Goal: Check status: Check status

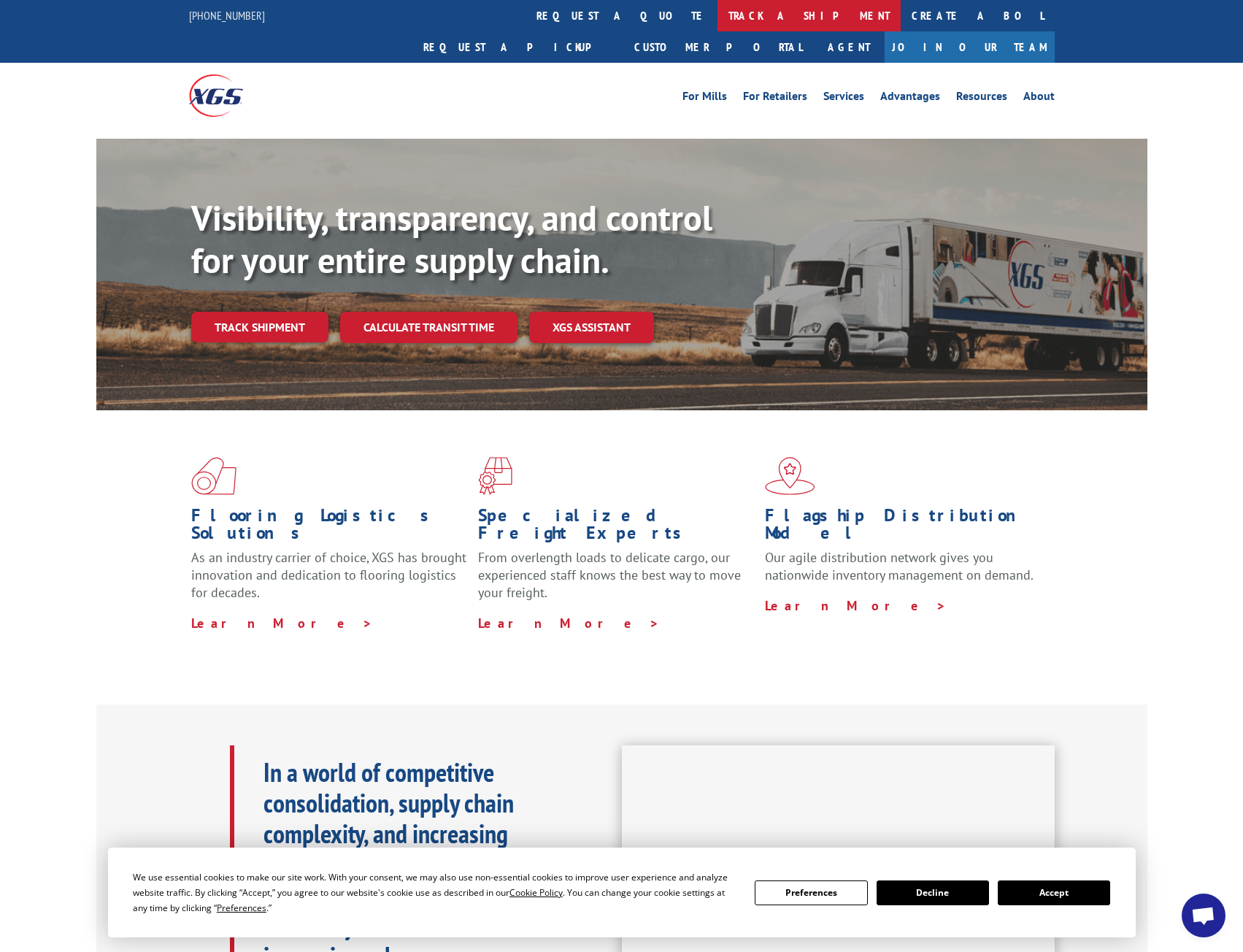
click at [718, 17] on link "track a shipment" at bounding box center [809, 15] width 184 height 31
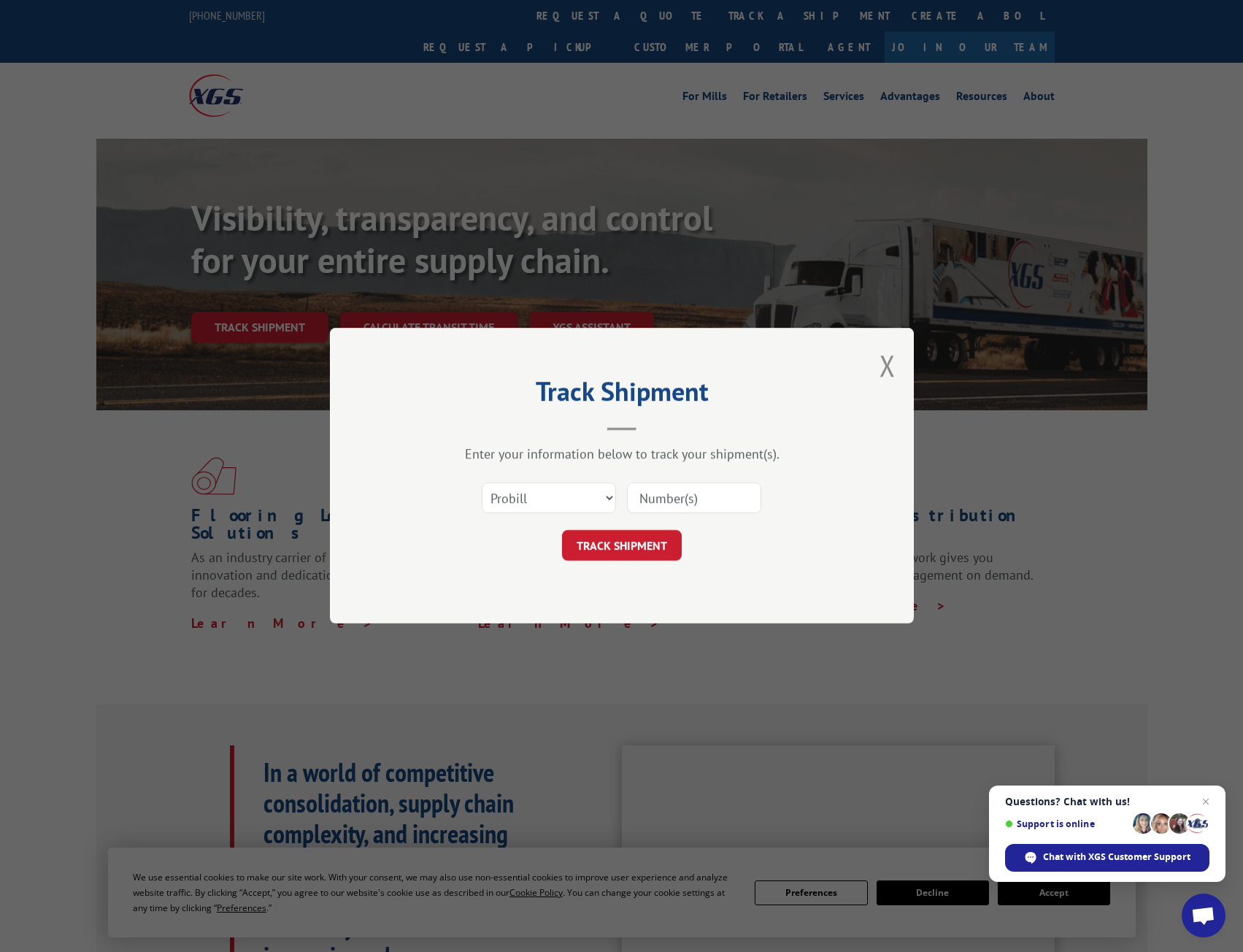
click at [666, 508] on input at bounding box center [694, 498] width 134 height 31
paste input "15968537"
type input "15968537"
click at [653, 548] on button "TRACK SHIPMENT" at bounding box center [622, 546] width 120 height 31
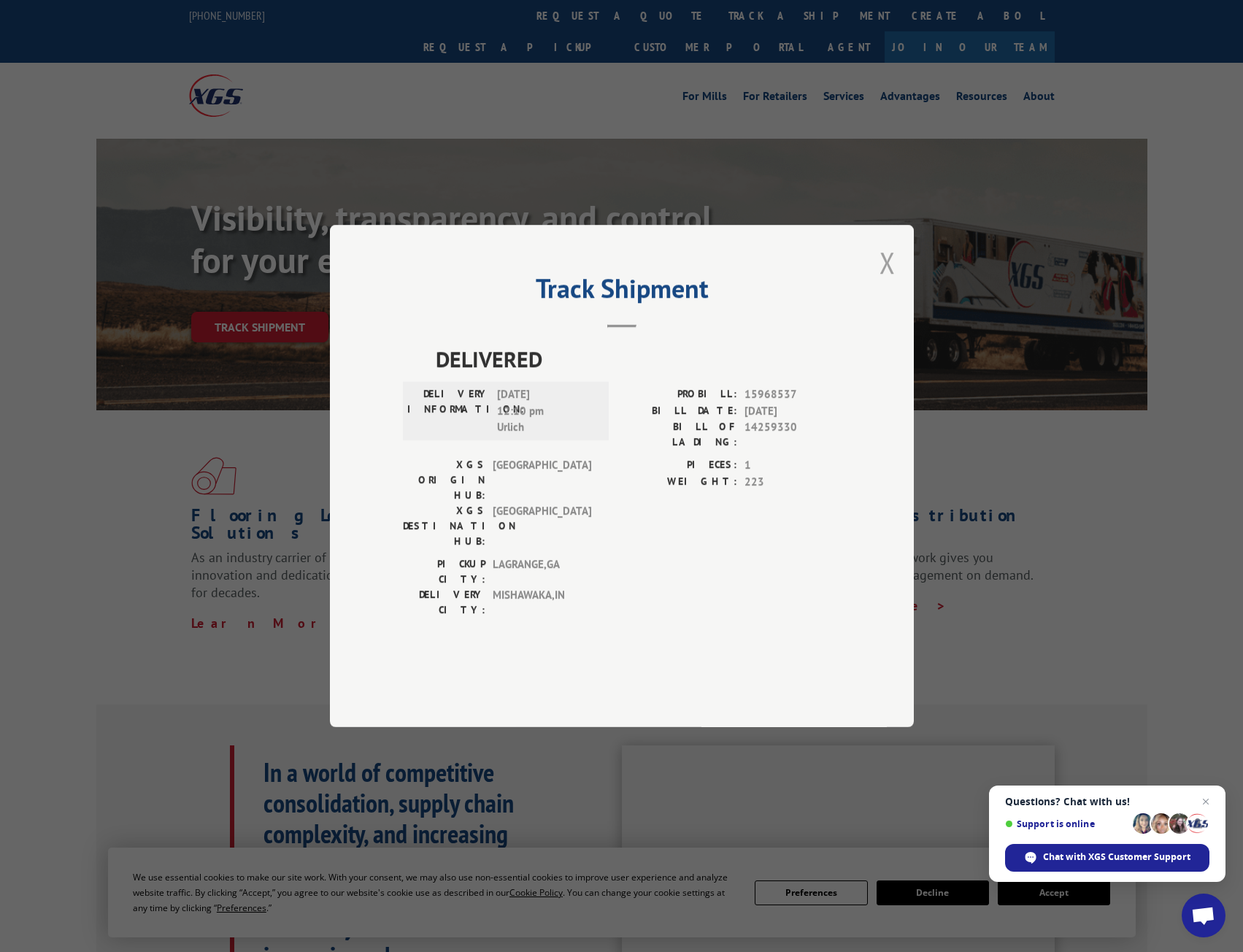
click at [893, 282] on button "Close modal" at bounding box center [888, 262] width 16 height 39
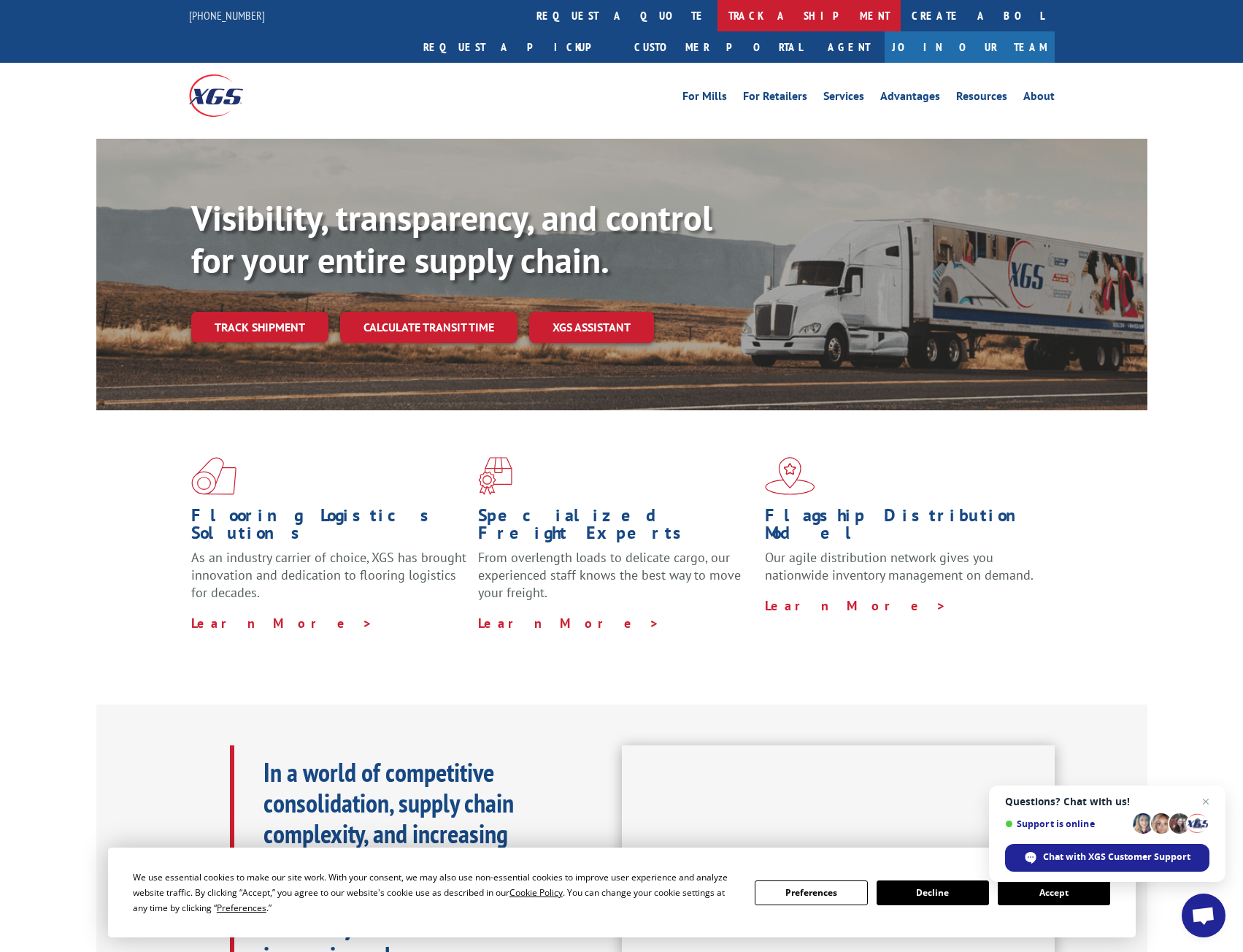
click at [718, 12] on link "track a shipment" at bounding box center [809, 15] width 184 height 31
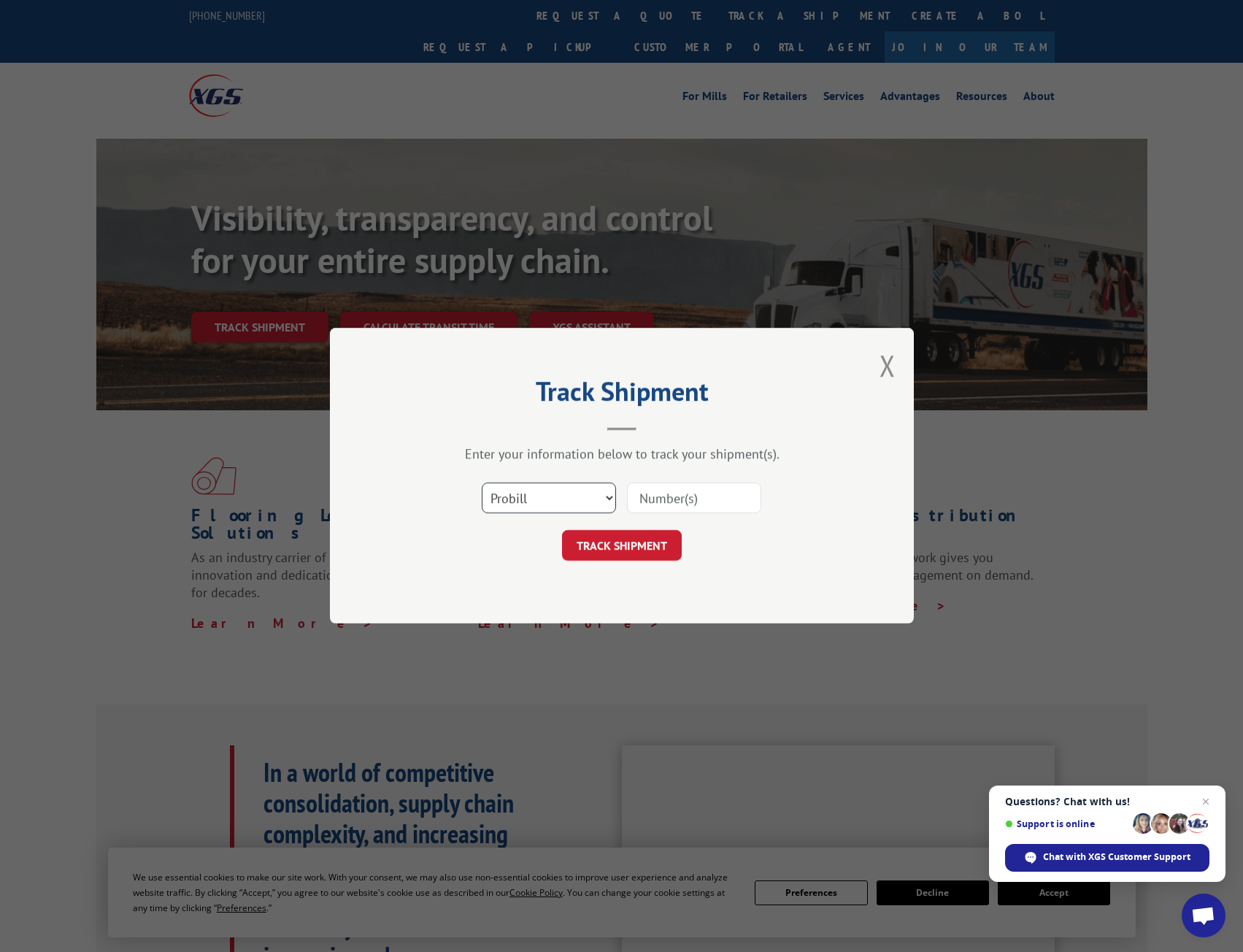
click at [597, 495] on select "Select category... Probill BOL PO" at bounding box center [548, 498] width 134 height 31
select select "bol"
click at [482, 483] on select "Select category... Probill BOL PO" at bounding box center [548, 498] width 134 height 31
click at [675, 491] on input at bounding box center [694, 498] width 134 height 31
paste input "15968537"
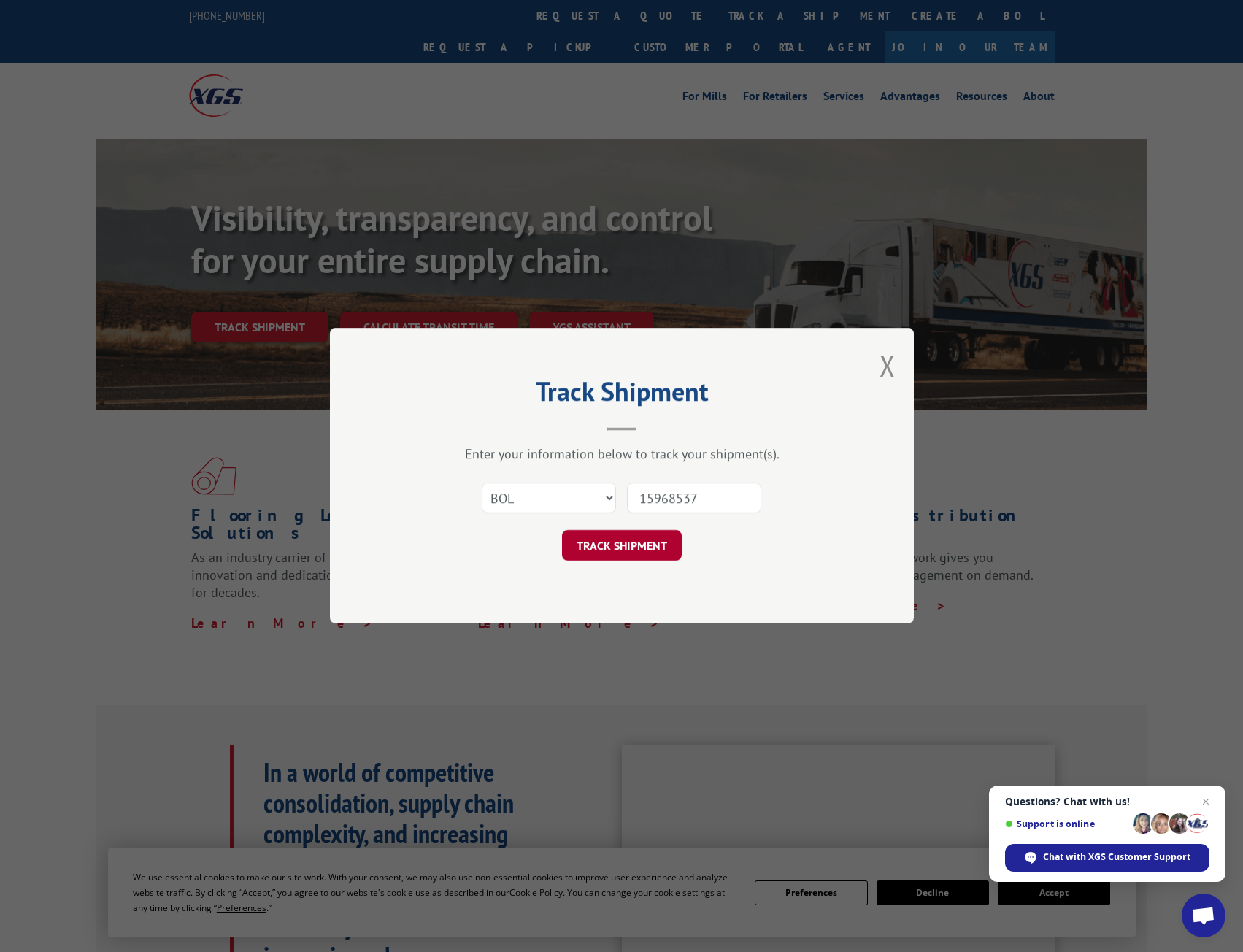
type input "15968537"
click at [642, 542] on button "TRACK SHIPMENT" at bounding box center [622, 546] width 120 height 31
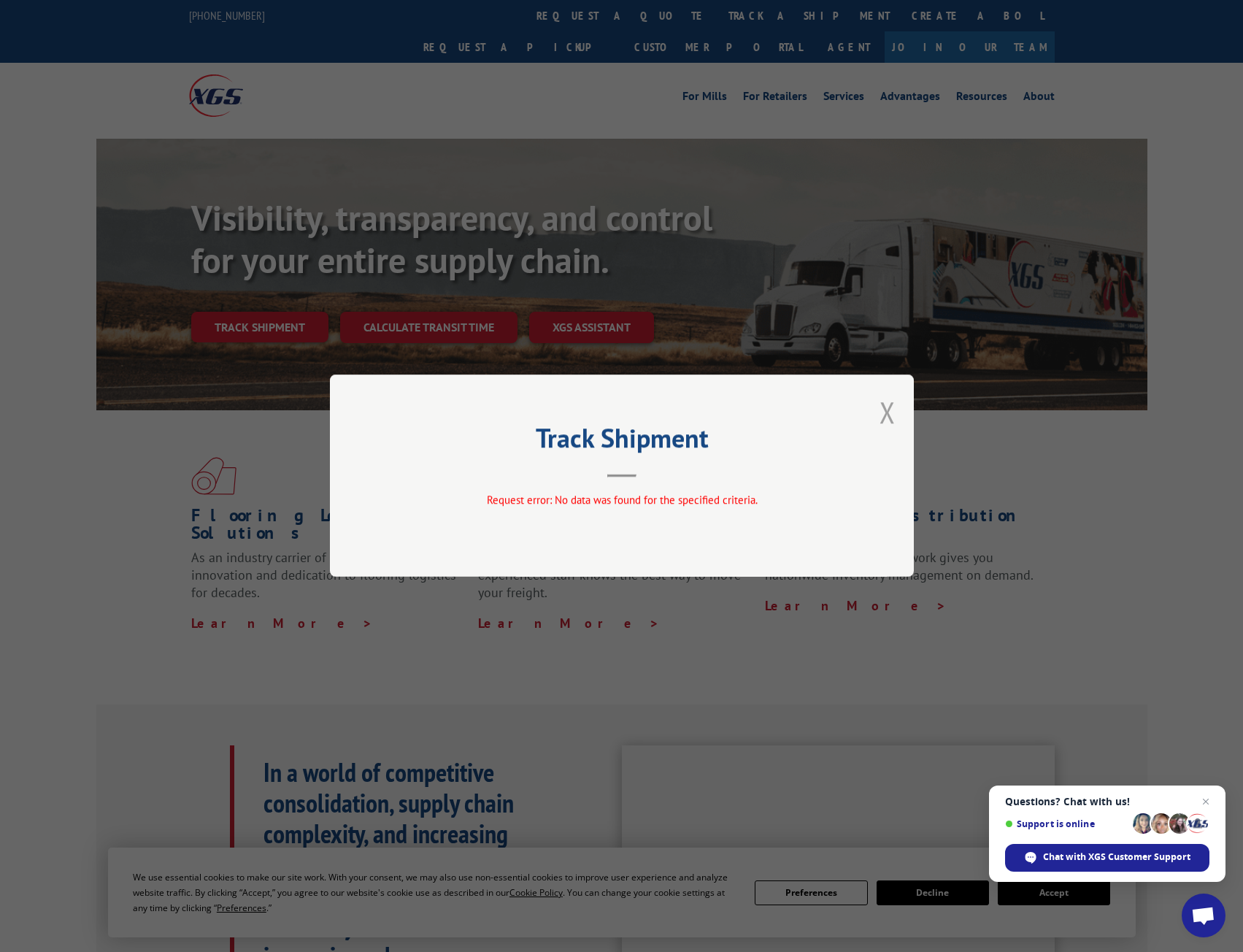
click at [889, 416] on button "Close modal" at bounding box center [888, 412] width 16 height 39
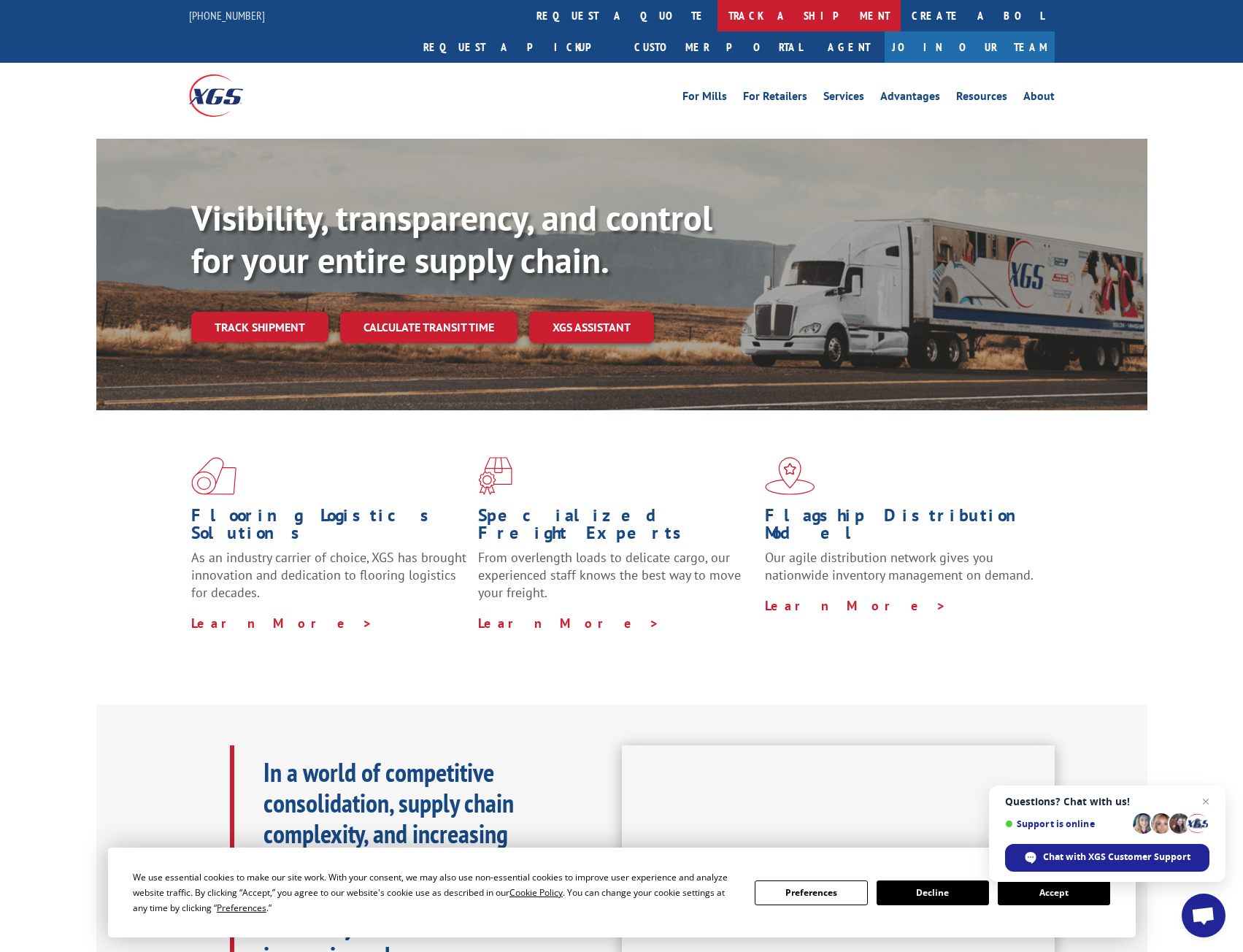
click at [718, 16] on link "track a shipment" at bounding box center [809, 15] width 184 height 31
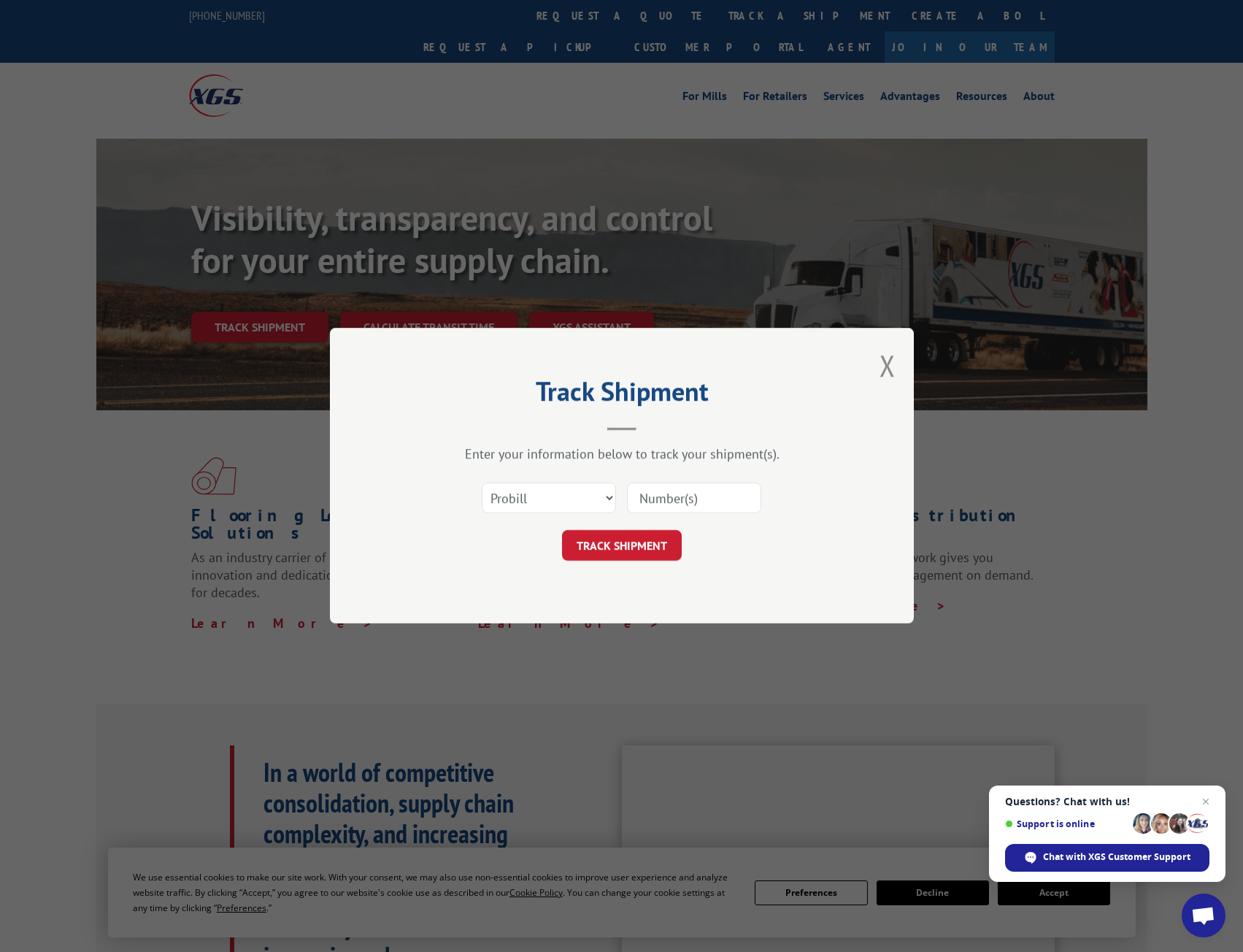
click at [676, 505] on input at bounding box center [694, 498] width 134 height 31
paste input "15968537"
type input "15968537"
click at [631, 540] on button "TRACK SHIPMENT" at bounding box center [622, 546] width 120 height 31
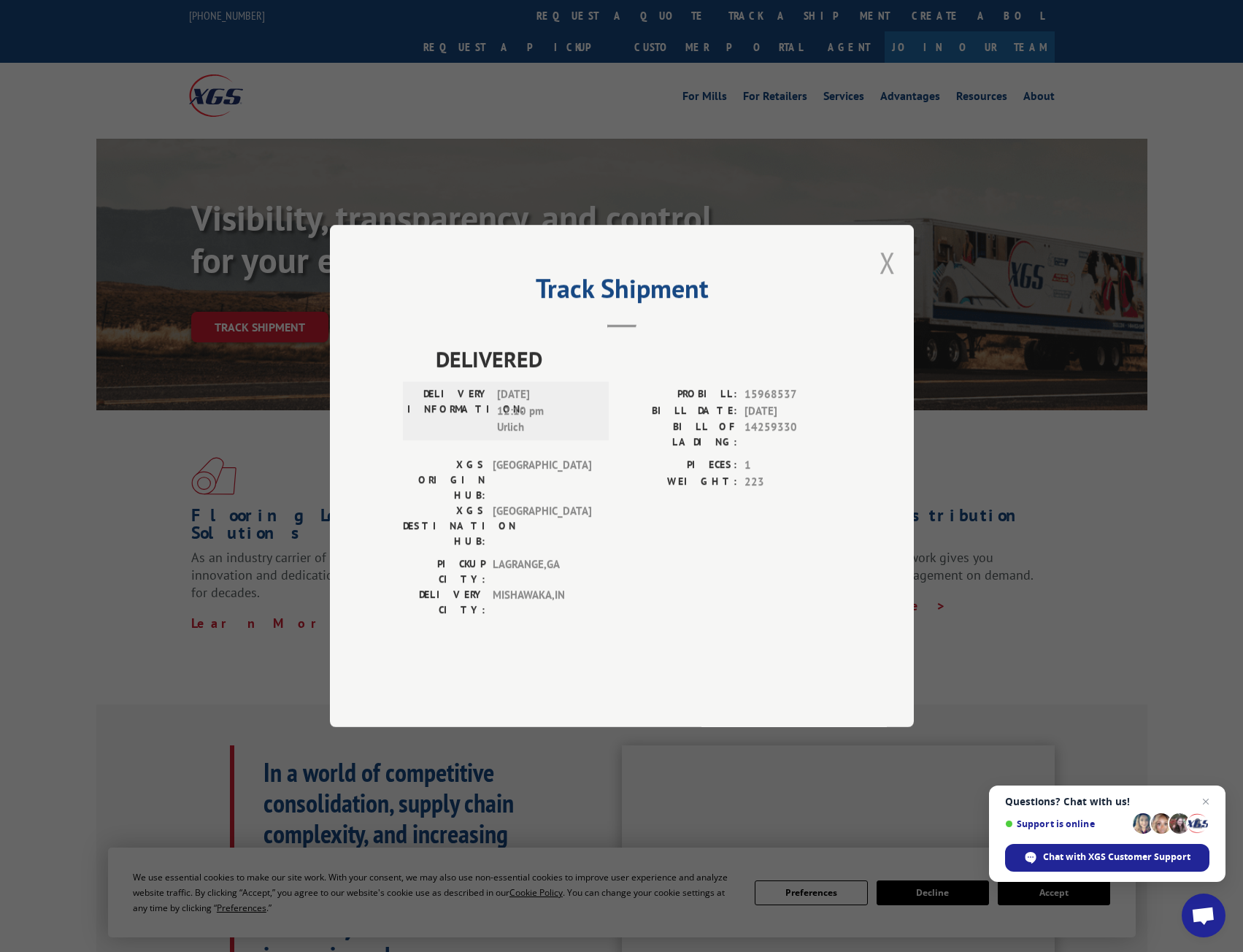
click at [885, 282] on button "Close modal" at bounding box center [888, 262] width 16 height 39
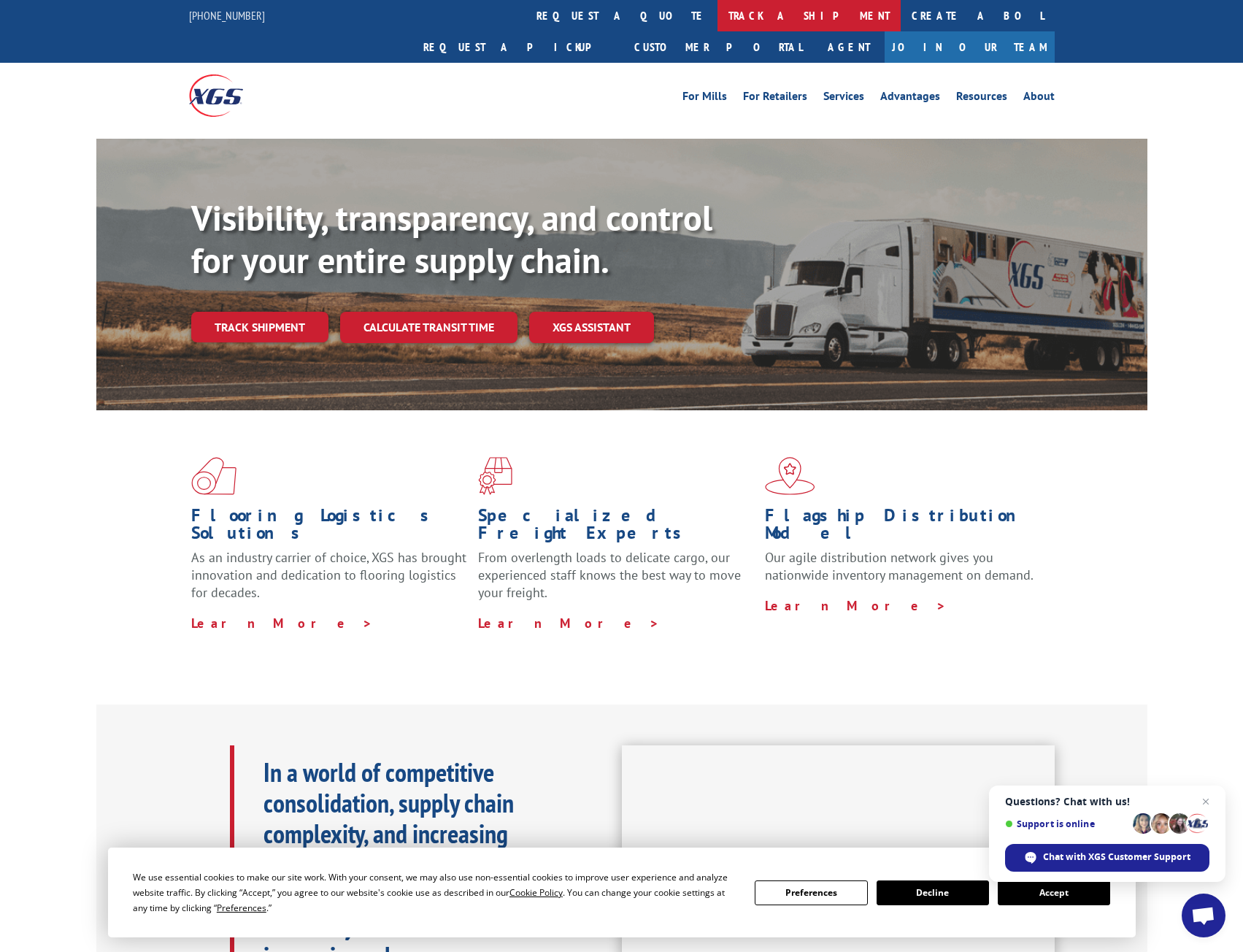
click at [718, 21] on link "track a shipment" at bounding box center [809, 15] width 184 height 31
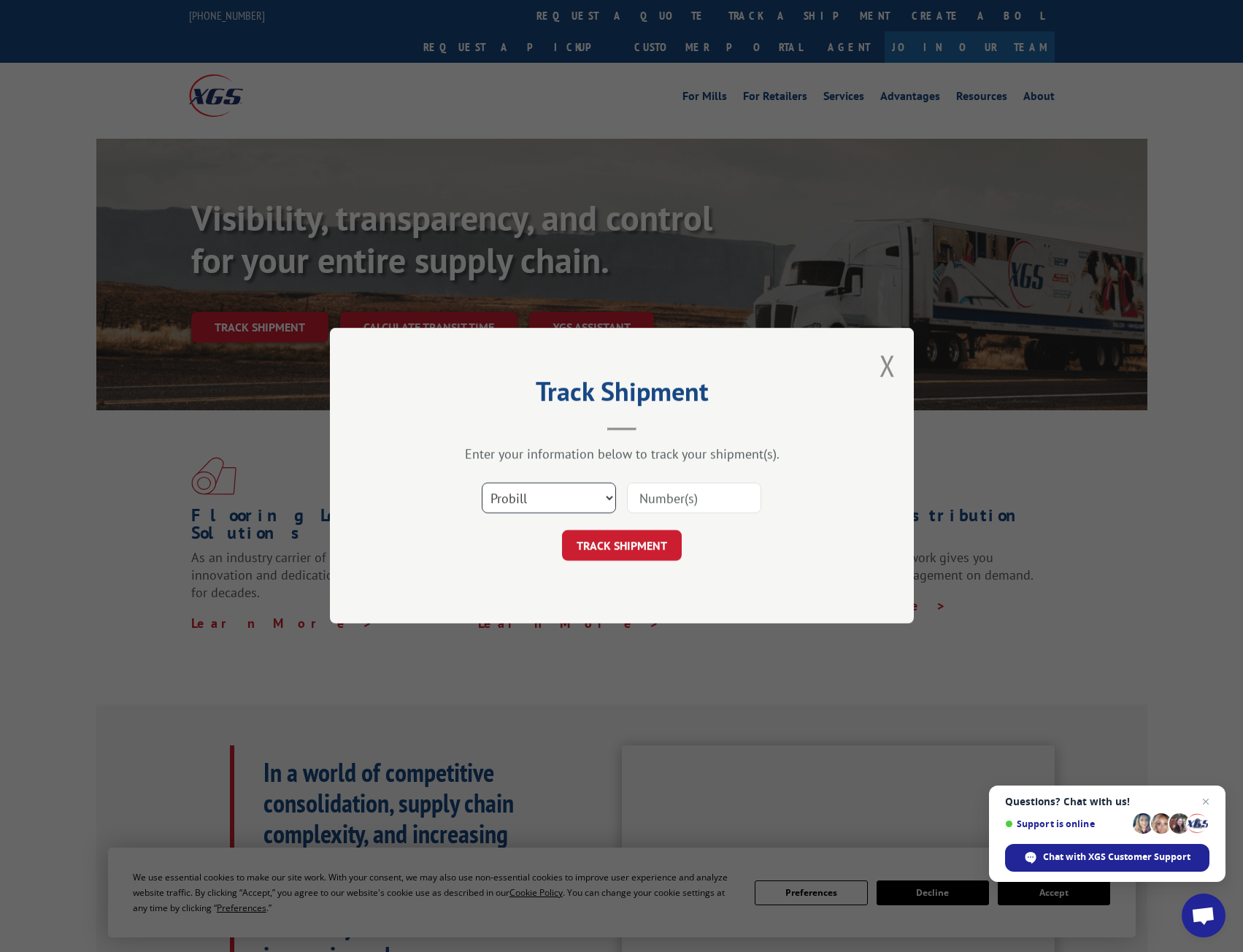
click at [598, 498] on select "Select category... Probill BOL PO" at bounding box center [548, 498] width 134 height 31
select select "bol"
click at [482, 483] on select "Select category... Probill BOL PO" at bounding box center [548, 498] width 134 height 31
click at [642, 500] on input at bounding box center [694, 498] width 134 height 31
type input "6100052345"
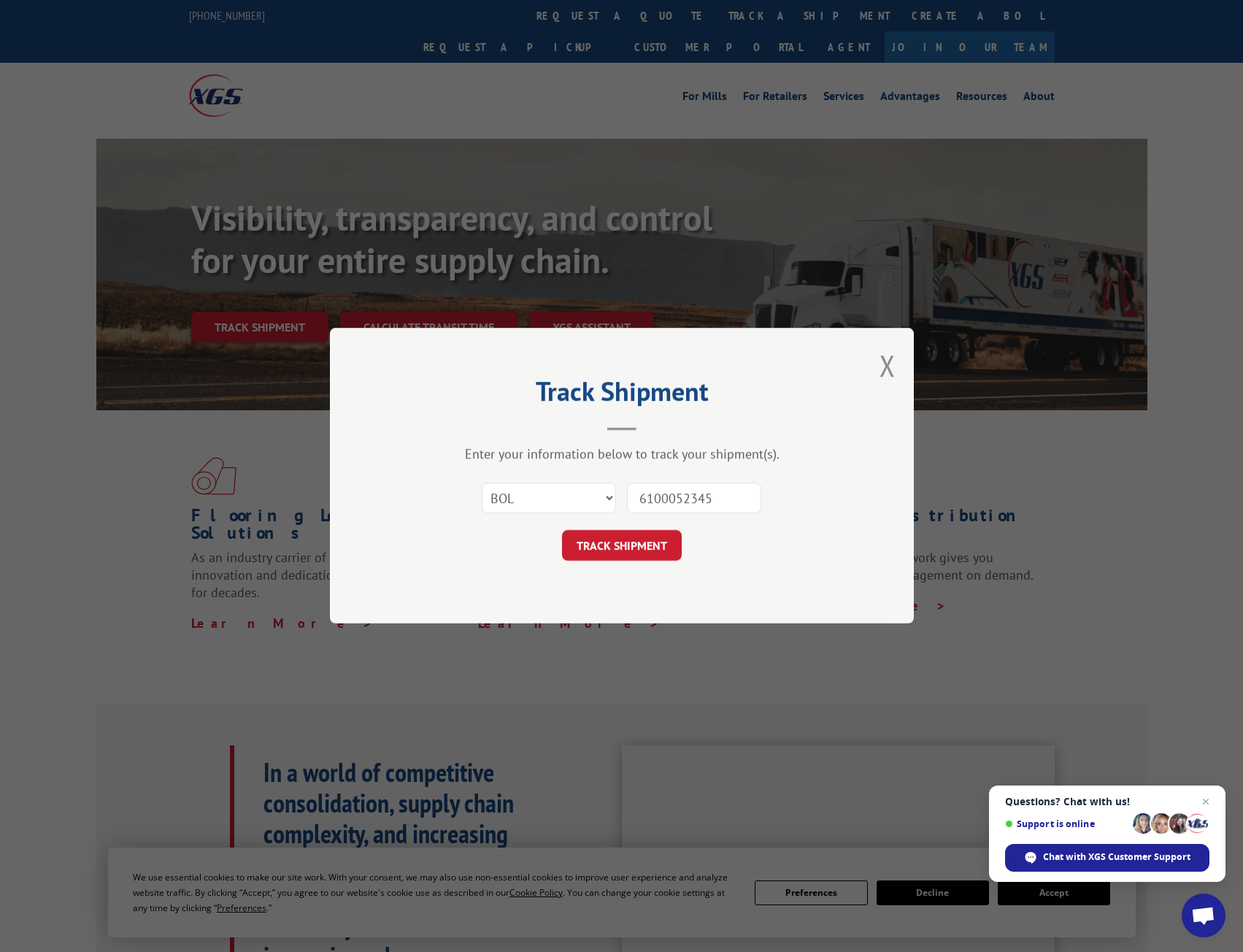
click button "TRACK SHIPMENT" at bounding box center [622, 546] width 120 height 31
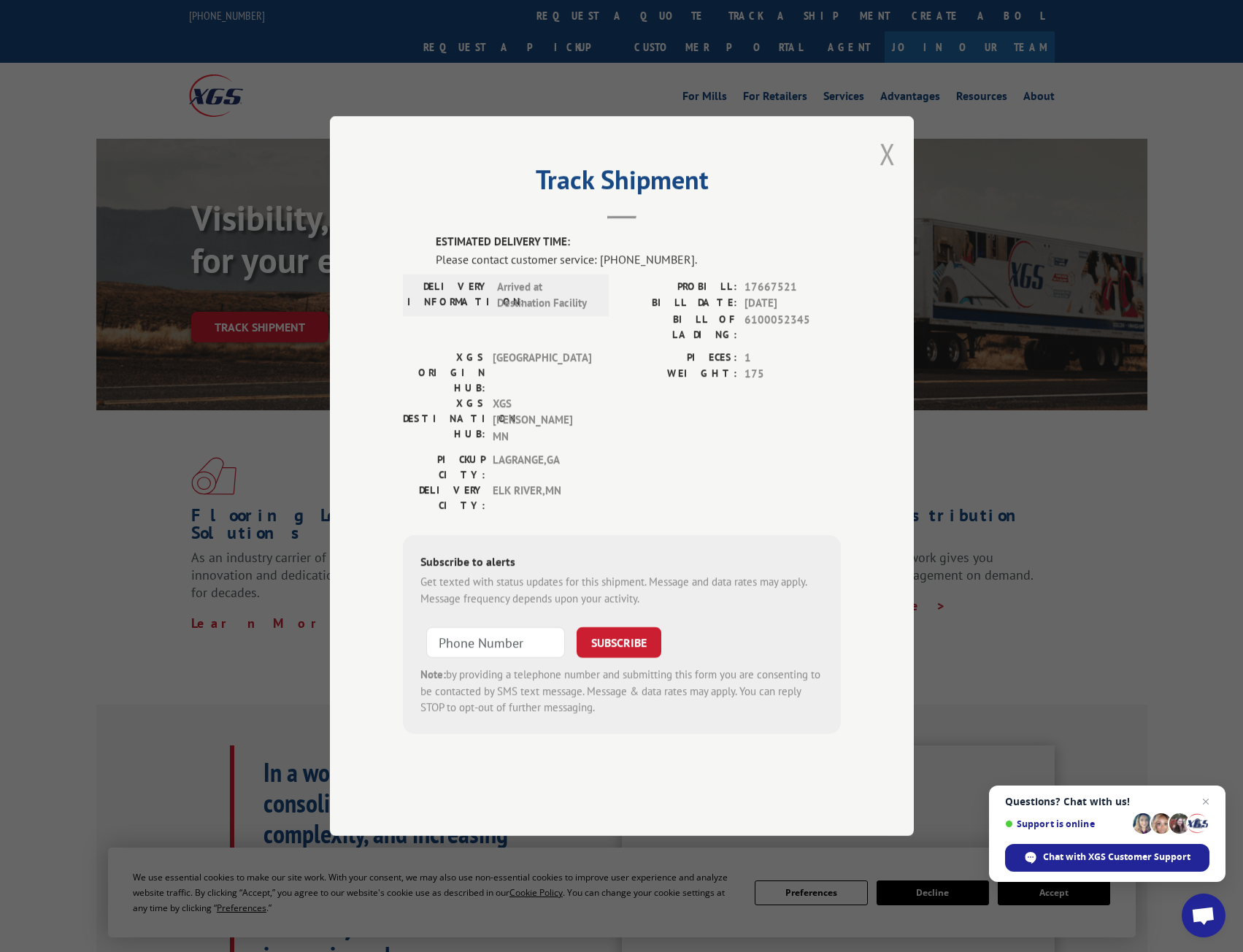
click at [890, 173] on button "Close modal" at bounding box center [888, 153] width 16 height 39
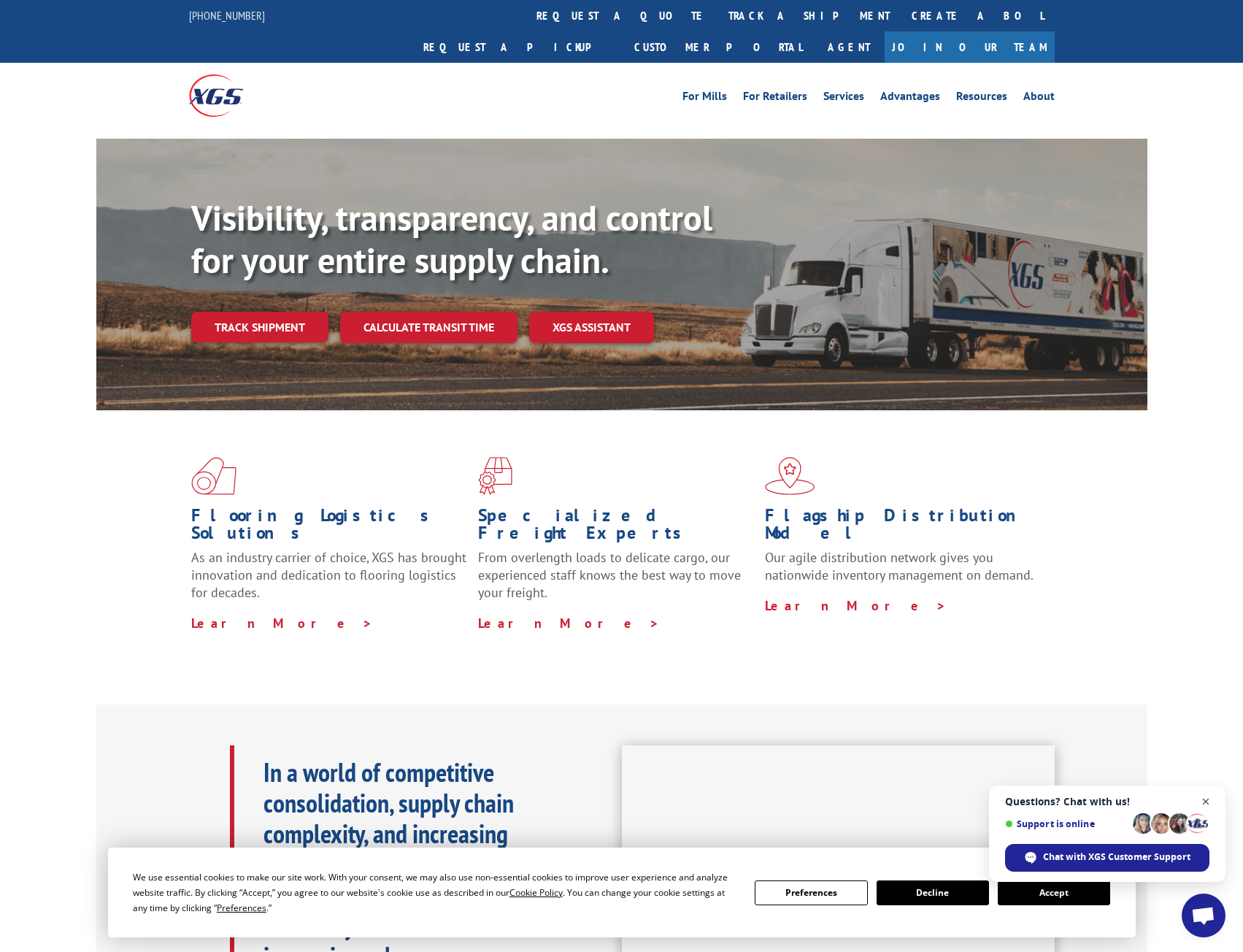
click at [1208, 795] on span "Close chat" at bounding box center [1206, 802] width 18 height 18
click at [1070, 896] on button "Accept" at bounding box center [1054, 892] width 112 height 25
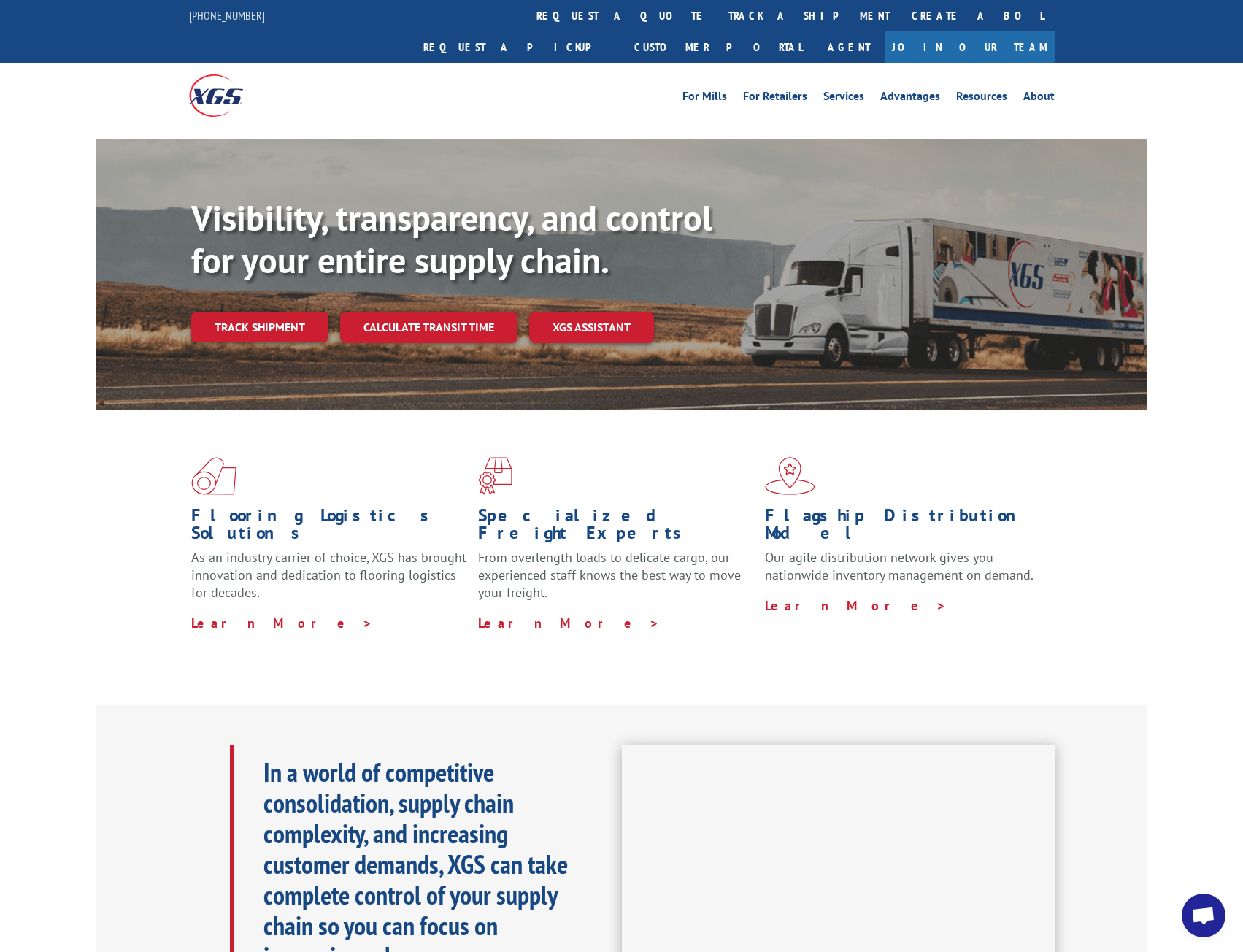
click at [1121, 615] on div "Flooring Logistics Solutions As an industry carrier of choice, XGS has brought …" at bounding box center [622, 544] width 1051 height 268
